Goal: Book appointment/travel/reservation

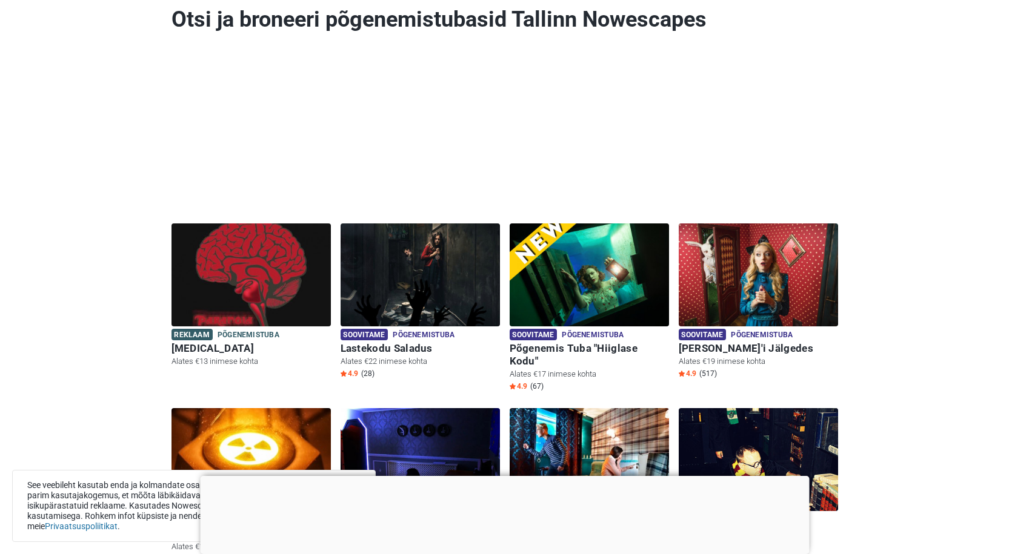
scroll to position [182, 0]
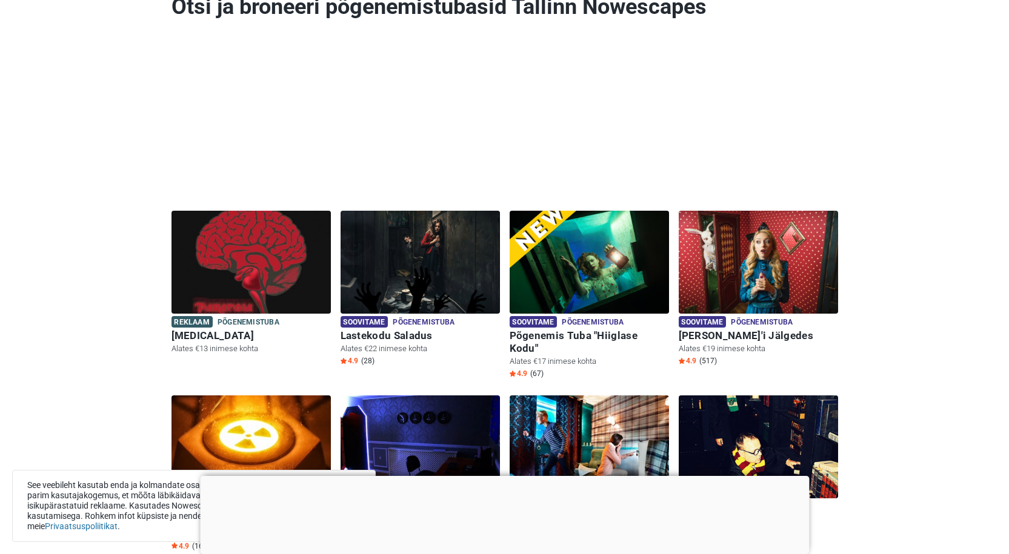
click at [500, 476] on div at bounding box center [504, 476] width 609 height 0
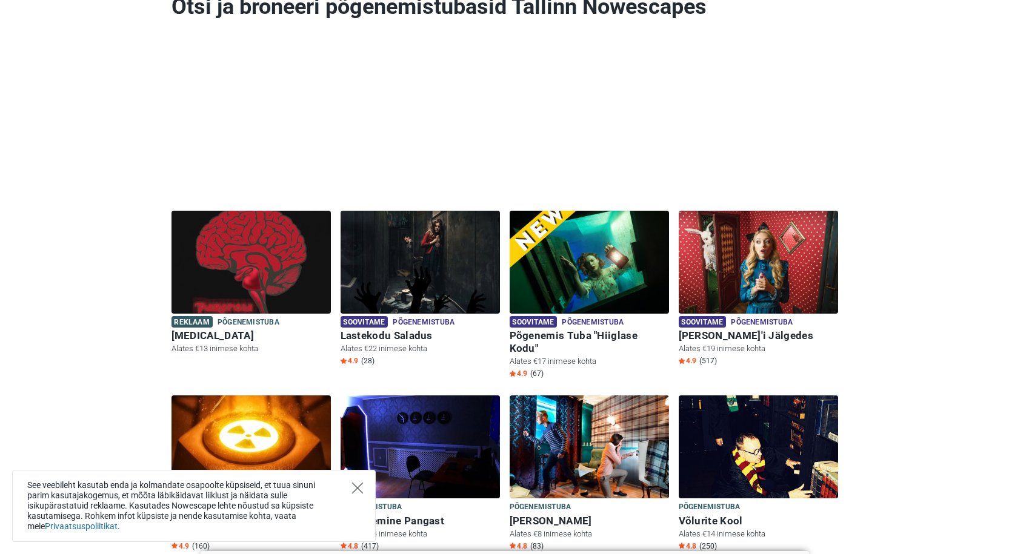
click at [357, 490] on icon "Close" at bounding box center [357, 488] width 11 height 11
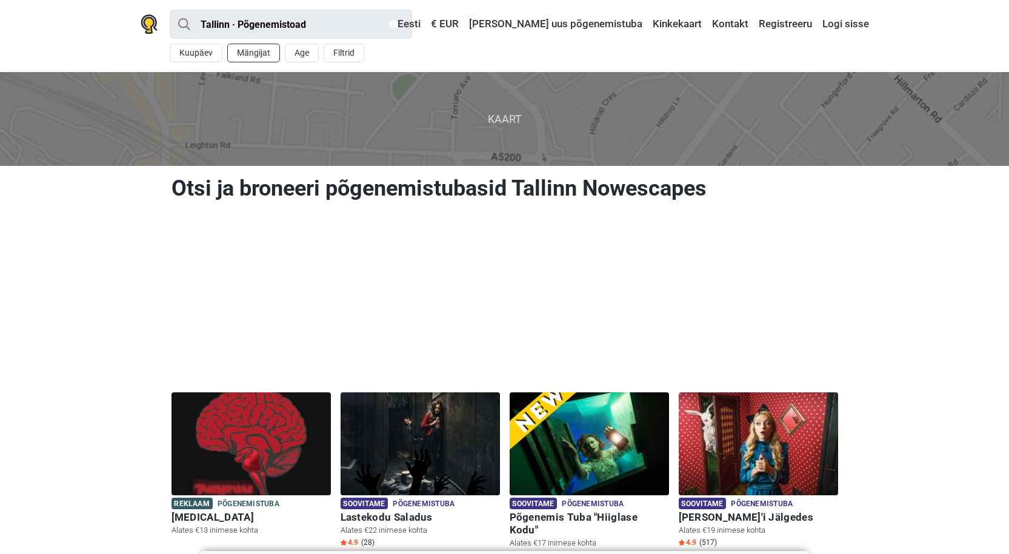
click at [263, 55] on button "Mängijat" at bounding box center [253, 53] width 53 height 19
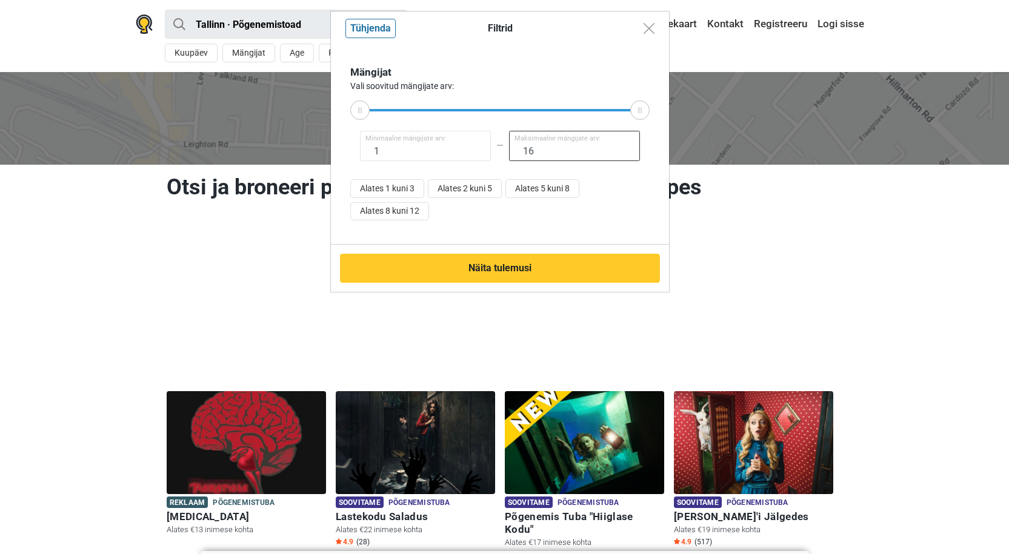
click at [538, 149] on input "16" at bounding box center [574, 146] width 131 height 30
type input "1"
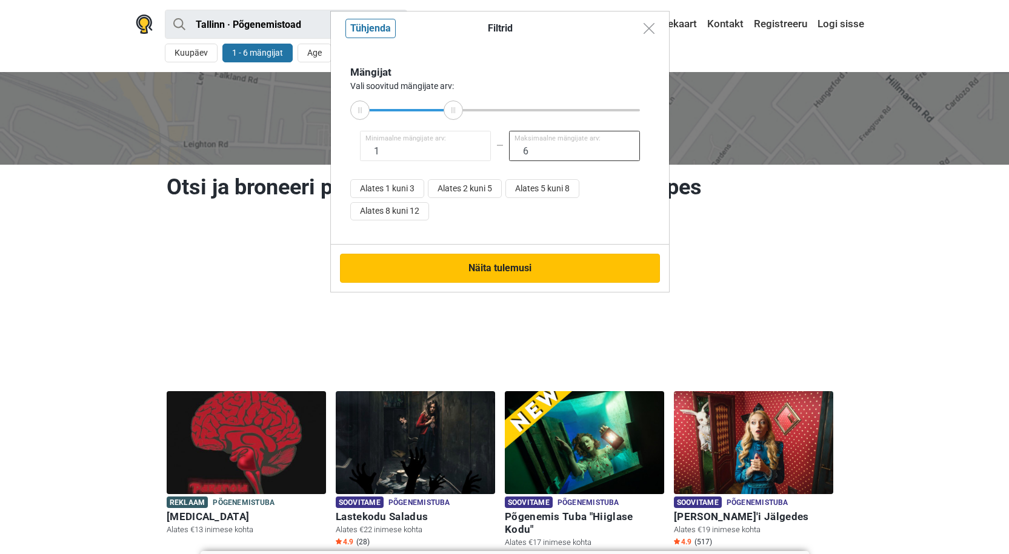
type input "6"
click at [487, 266] on button "Näita tulemusi" at bounding box center [500, 268] width 320 height 29
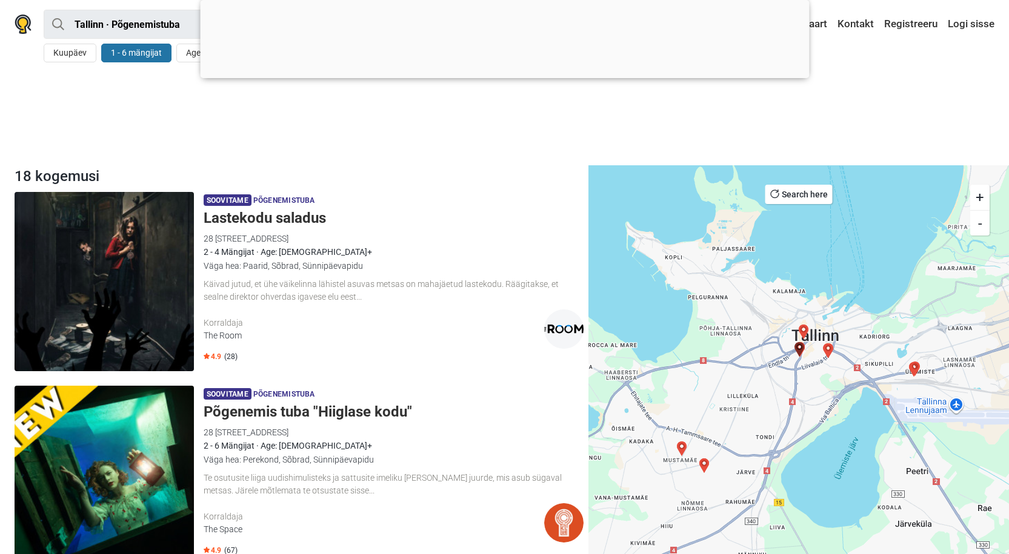
click at [373, 142] on div at bounding box center [504, 129] width 1009 height 72
click at [188, 52] on button "Age" at bounding box center [193, 53] width 34 height 19
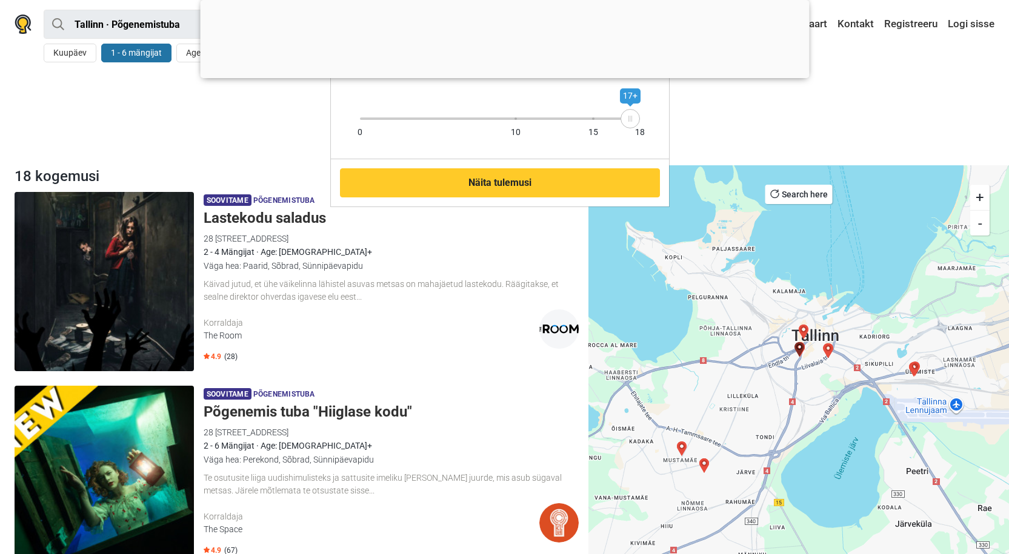
drag, startPoint x: 639, startPoint y: 121, endPoint x: 630, endPoint y: 122, distance: 9.2
click at [630, 122] on div "17+" at bounding box center [629, 118] width 19 height 19
click at [711, 105] on div "Filtrid Tühjenda Vanuse alampiir 0 10 15 18 17+ Näita tulemusi" at bounding box center [504, 277] width 1009 height 554
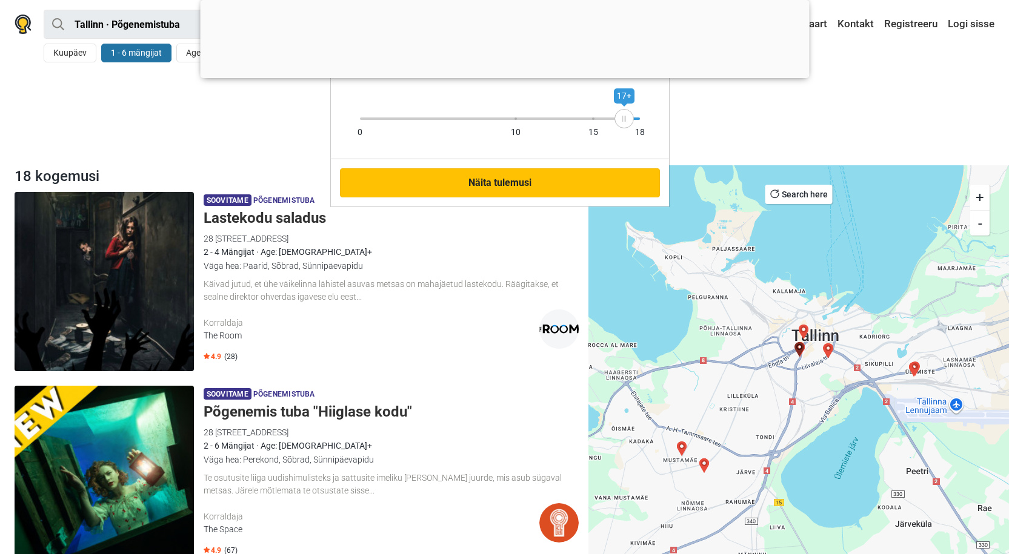
click at [474, 180] on button "Näita tulemusi" at bounding box center [500, 182] width 320 height 29
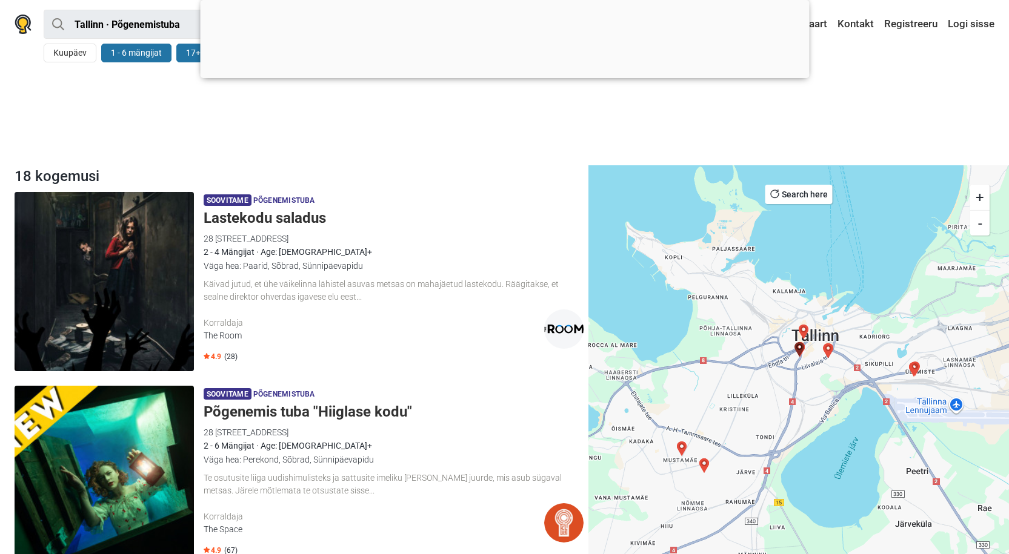
click at [433, 182] on div "18 kogemusi" at bounding box center [299, 176] width 578 height 22
click at [508, 75] on div at bounding box center [504, 75] width 609 height 0
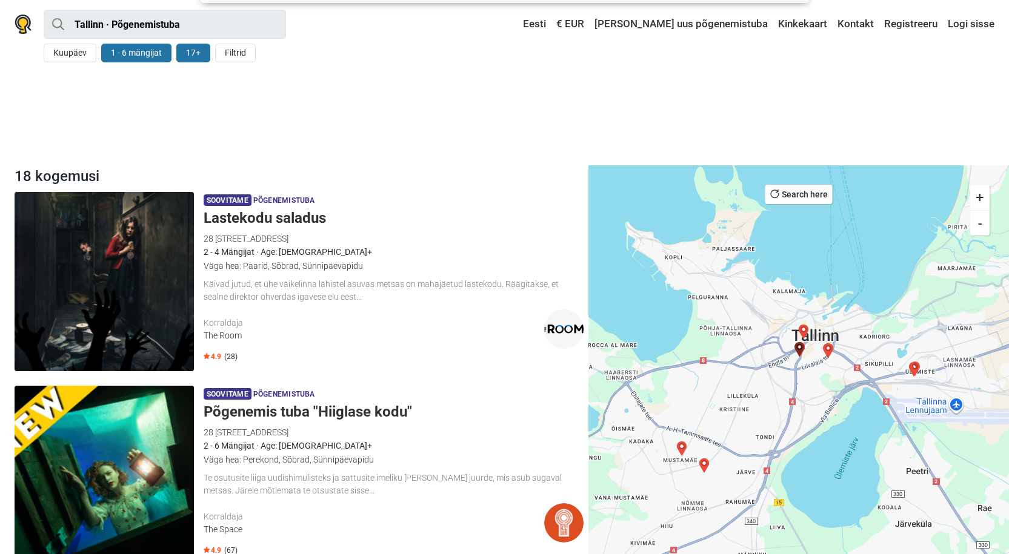
click at [233, 114] on div at bounding box center [504, 129] width 1009 height 72
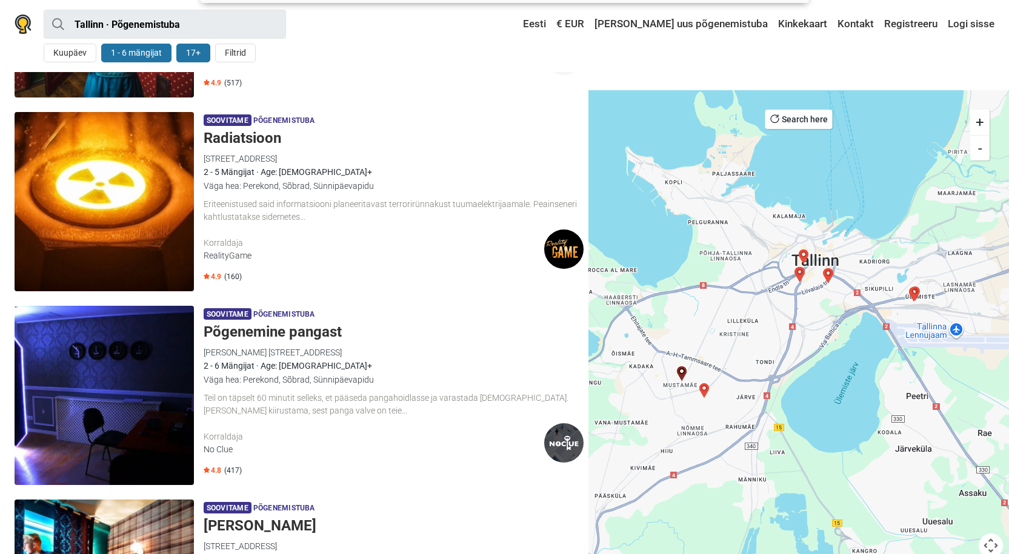
scroll to position [606, 0]
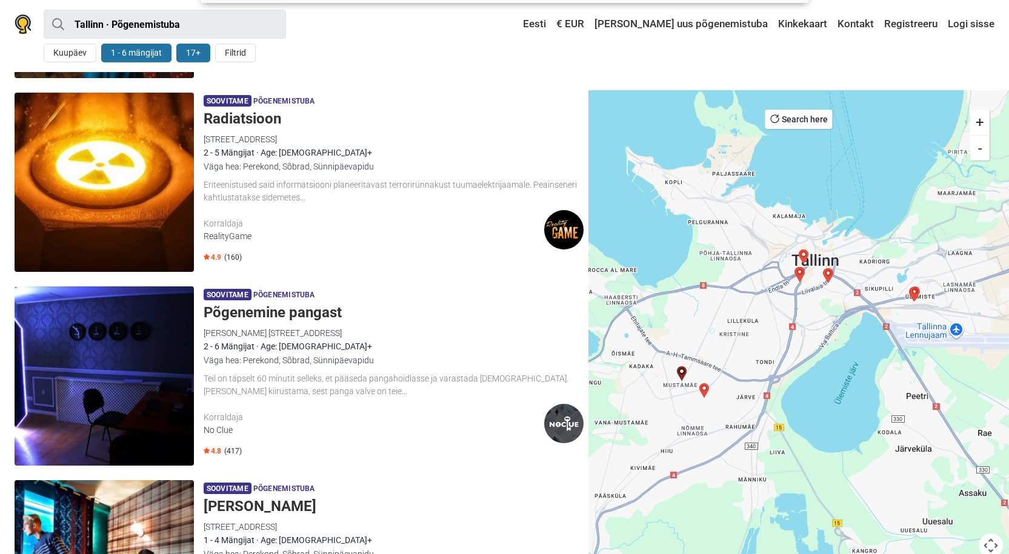
click at [912, 291] on img "2 Paranoid" at bounding box center [914, 294] width 15 height 15
click at [912, 294] on img "2 Paranoid" at bounding box center [914, 294] width 15 height 15
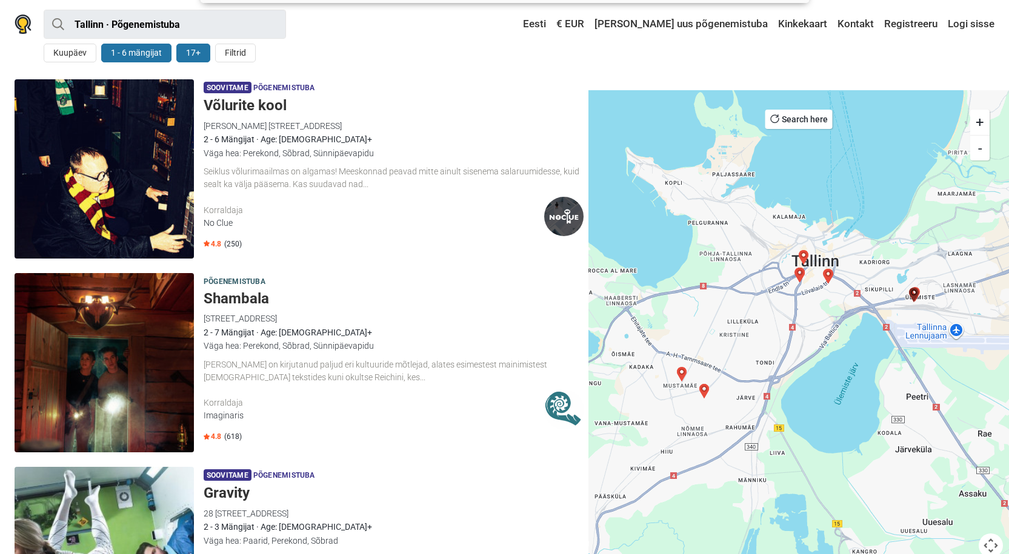
scroll to position [1078, 0]
